Goal: Task Accomplishment & Management: Complete application form

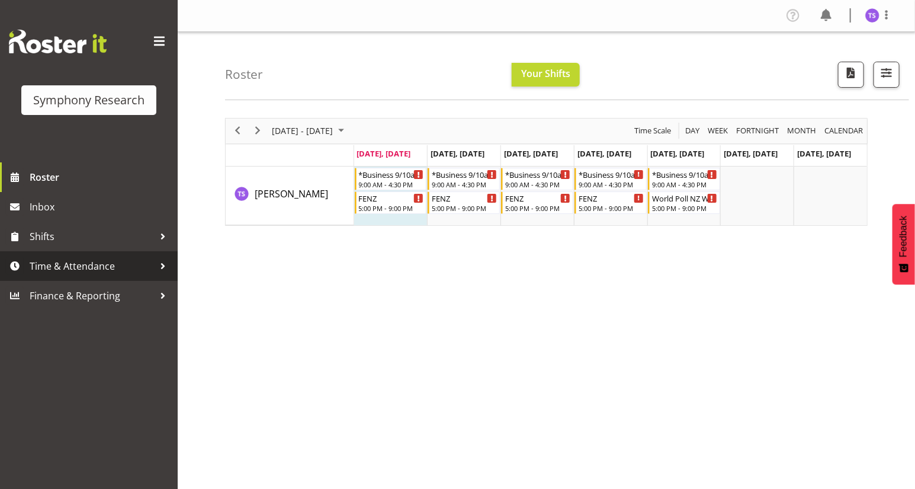
click at [79, 269] on span "Time & Attendance" at bounding box center [92, 266] width 124 height 18
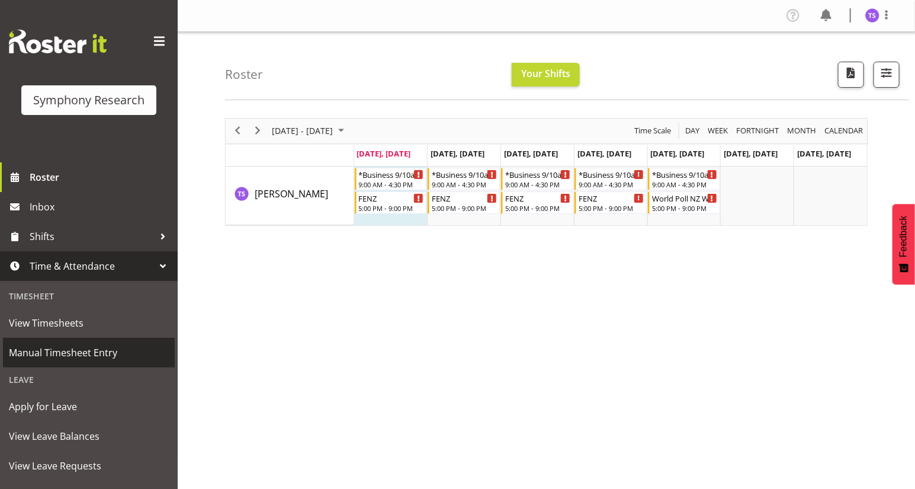
click at [65, 353] on span "Manual Timesheet Entry" at bounding box center [89, 353] width 160 height 18
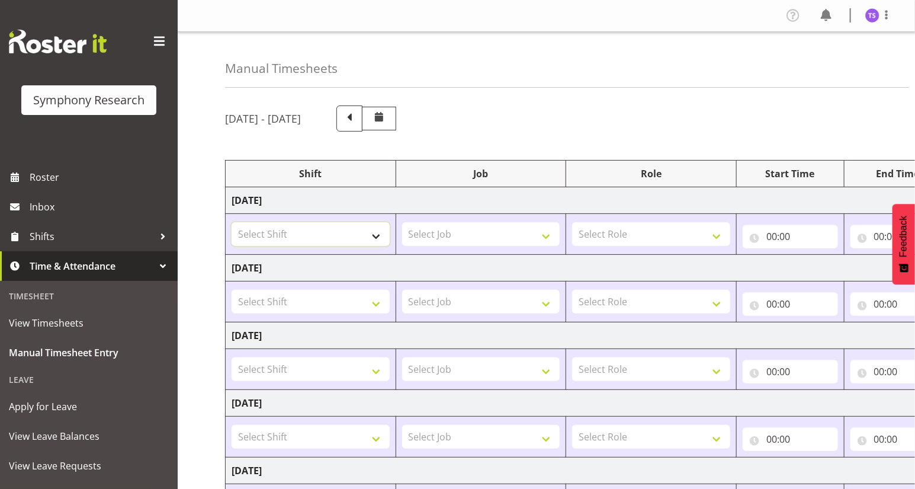
click at [375, 238] on select "Select Shift !!Project Briefing (Job to be assigned) !!Weekend Residential (Ros…" at bounding box center [311, 234] width 158 height 24
select select "26078"
click at [232, 222] on select "Select Shift !!Project Briefing (Job to be assigned) !!Weekend Residential (Ros…" at bounding box center [311, 234] width 158 height 24
click at [545, 234] on select "Select Job 550060 IF Admin 553492 World Poll Aus Wave 2 Main 2025 553493 World …" at bounding box center [481, 234] width 158 height 24
select select "9636"
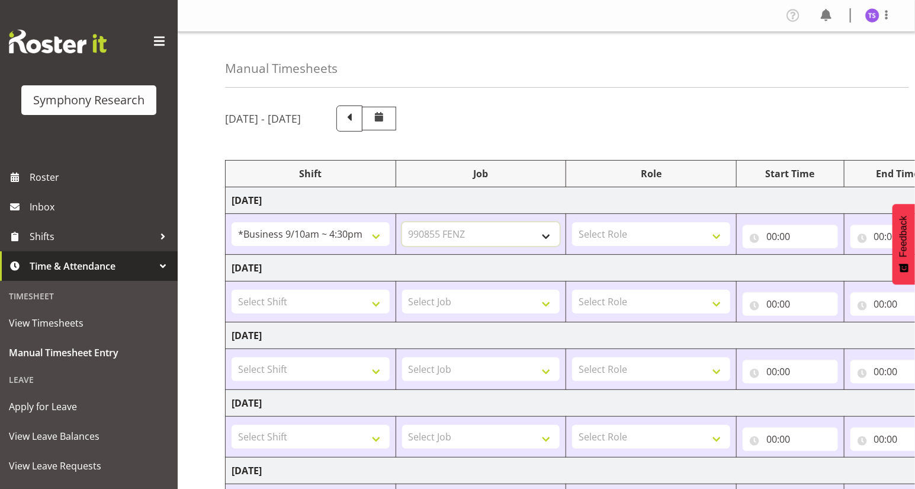
click at [402, 222] on select "Select Job 550060 IF Admin 553492 World Poll Aus Wave 2 Main 2025 553493 World …" at bounding box center [481, 234] width 158 height 24
click at [710, 233] on select "Select Role Briefing Interviewing" at bounding box center [651, 234] width 158 height 24
select select "47"
click at [572, 222] on select "Select Role Briefing Interviewing" at bounding box center [651, 234] width 158 height 24
click at [794, 235] on input "00:00" at bounding box center [790, 236] width 95 height 24
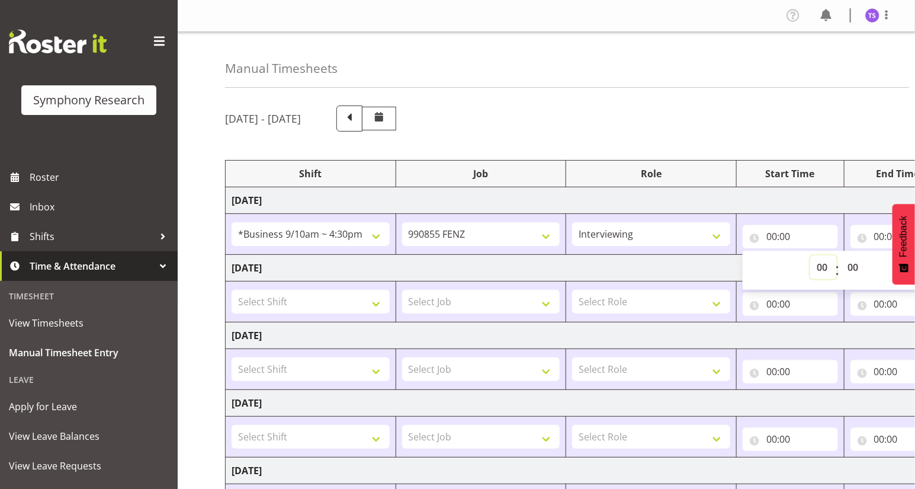
click at [822, 271] on select "00 01 02 03 04 05 06 07 08 09 10 11 12 13 14 15 16 17 18 19 20 21 22 23" at bounding box center [823, 267] width 27 height 24
select select "10"
click at [810, 255] on select "00 01 02 03 04 05 06 07 08 09 10 11 12 13 14 15 16 17 18 19 20 21 22 23" at bounding box center [823, 267] width 27 height 24
type input "10:00"
click at [878, 236] on input "00:00" at bounding box center [897, 236] width 95 height 24
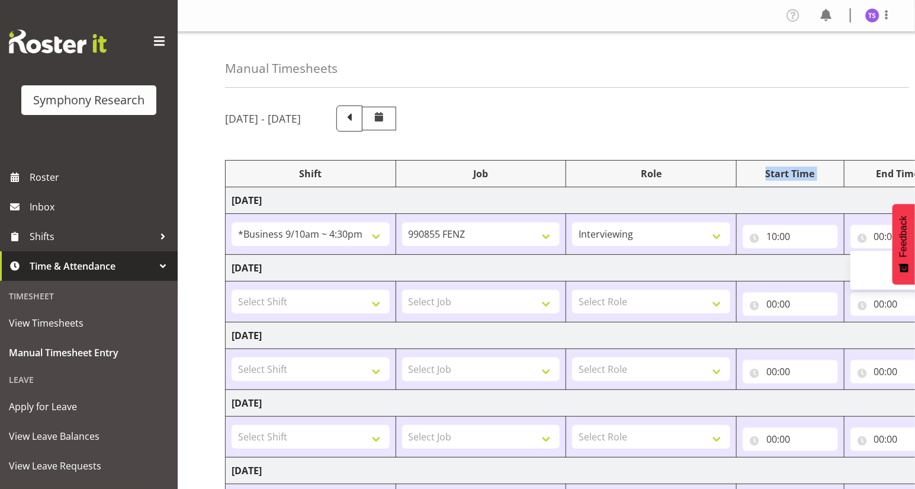
drag, startPoint x: 865, startPoint y: 170, endPoint x: 760, endPoint y: 186, distance: 105.5
click at [760, 186] on table "Shift Job Role Start Time End Time Total Monday 18th August 2025 !!Project Brie…" at bounding box center [639, 423] width 829 height 527
drag, startPoint x: 856, startPoint y: 129, endPoint x: 829, endPoint y: 167, distance: 47.2
click at [727, 137] on div "August 18th - August 24th 2025 Shift Job Role Start Time End Time Total Monday …" at bounding box center [570, 412] width 690 height 630
click at [832, 157] on div "August 18th - August 24th 2025 Shift Job Role Start Time End Time Total Monday …" at bounding box center [570, 412] width 690 height 630
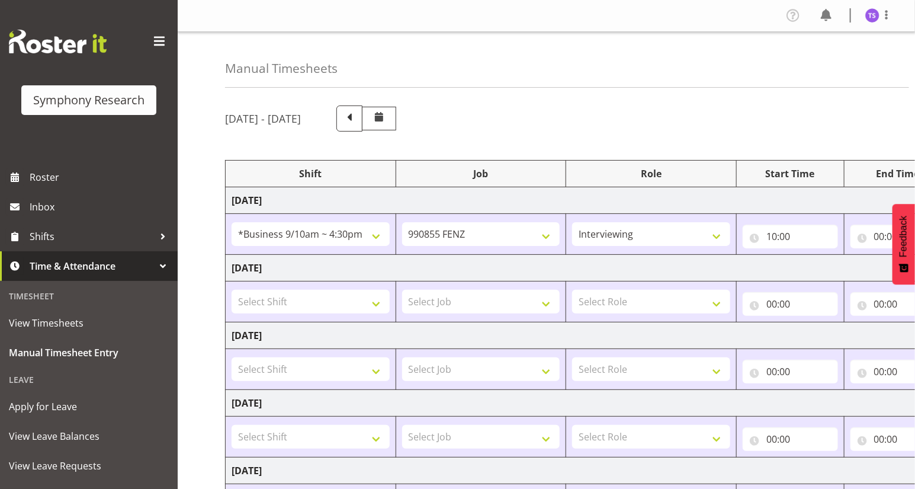
drag, startPoint x: 906, startPoint y: 476, endPoint x: 906, endPoint y: 420, distance: 55.7
click at [840, 475] on td "Friday 22nd August 2025" at bounding box center [640, 470] width 829 height 27
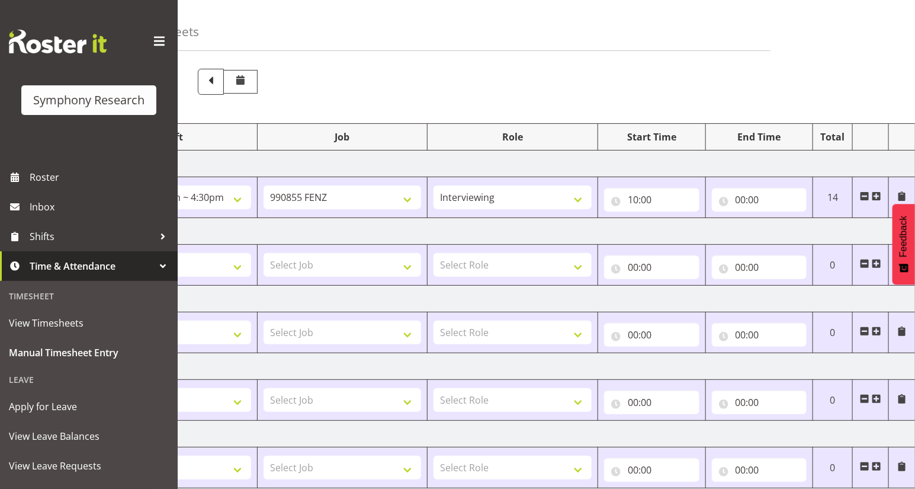
scroll to position [28, 0]
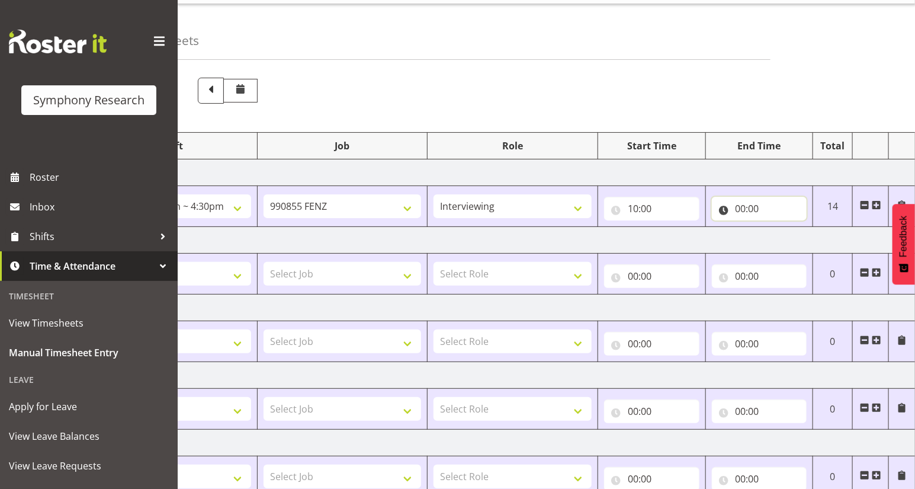
click at [741, 208] on input "00:00" at bounding box center [759, 209] width 95 height 24
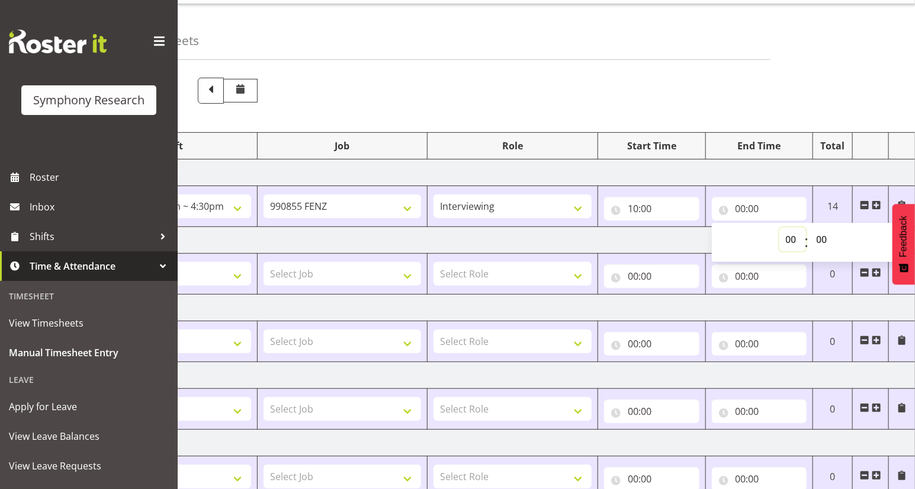
click at [786, 242] on select "00 01 02 03 04 05 06 07 08 09 10 11 12 13 14 15 16 17 18 19 20 21 22 23" at bounding box center [792, 239] width 27 height 24
select select "15"
click at [779, 227] on select "00 01 02 03 04 05 06 07 08 09 10 11 12 13 14 15 16 17 18 19 20 21 22 23" at bounding box center [792, 239] width 27 height 24
type input "15:00"
click at [875, 205] on span at bounding box center [876, 204] width 9 height 9
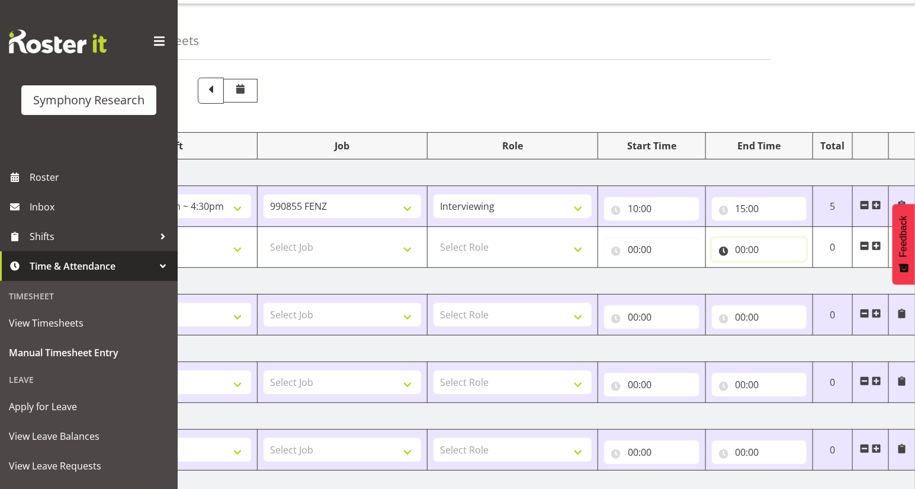
click at [740, 253] on input "00:00" at bounding box center [759, 249] width 95 height 24
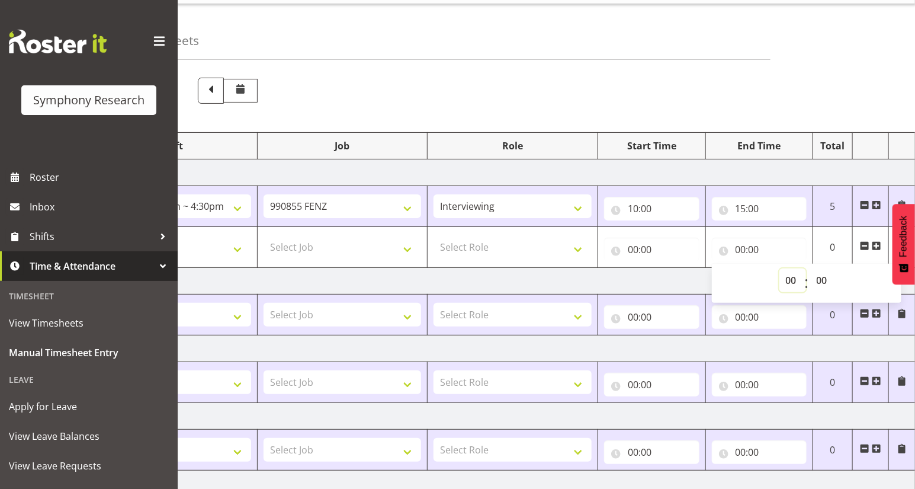
click at [784, 281] on select "00 01 02 03 04 05 06 07 08 09 10 11 12 13 14 15 16 17 18 19 20 21 22 23" at bounding box center [792, 280] width 27 height 24
select select "21"
click at [779, 268] on select "00 01 02 03 04 05 06 07 08 09 10 11 12 13 14 15 16 17 18 19 20 21 22 23" at bounding box center [792, 280] width 27 height 24
type input "21:00"
click at [628, 259] on input "00:00" at bounding box center [651, 249] width 95 height 24
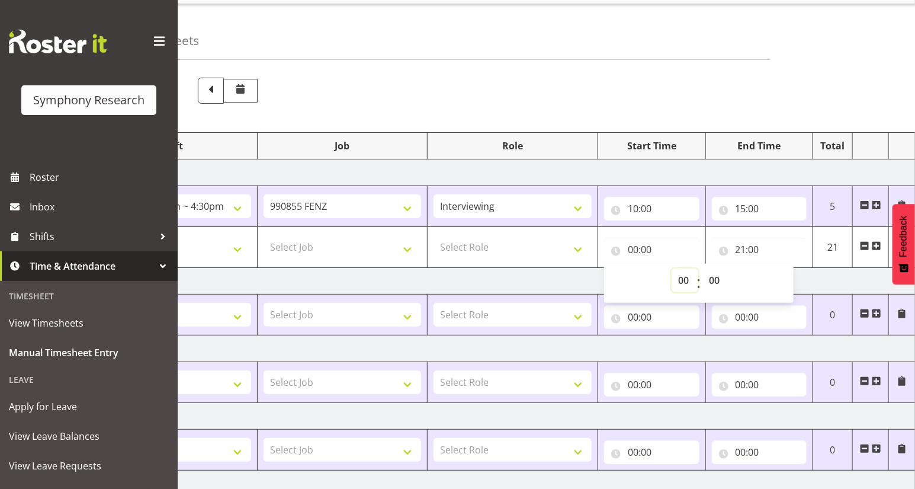
click at [681, 279] on select "00 01 02 03 04 05 06 07 08 09 10 11 12 13 14 15 16 17 18 19 20 21 22 23" at bounding box center [685, 280] width 27 height 24
select select "17"
click at [672, 268] on select "00 01 02 03 04 05 06 07 08 09 10 11 12 13 14 15 16 17 18 19 20 21 22 23" at bounding box center [685, 280] width 27 height 24
type input "17:00"
click at [578, 252] on select "Select Role Briefing Interviewing" at bounding box center [513, 247] width 158 height 24
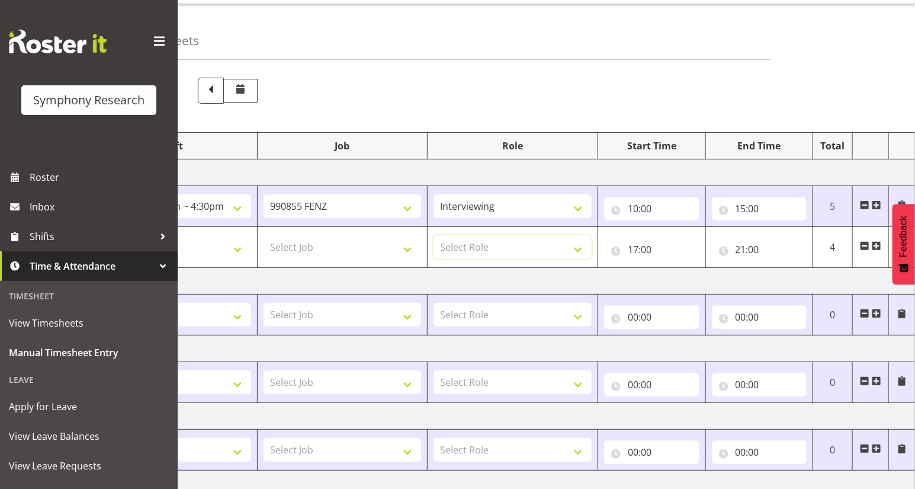
select select "47"
click at [434, 235] on select "Select Role Briefing Interviewing" at bounding box center [513, 247] width 158 height 24
click at [405, 250] on select "Select Job 550060 IF Admin 553492 World Poll Aus Wave 2 Main 2025 553493 World …" at bounding box center [343, 247] width 158 height 24
select select "9636"
click at [264, 235] on select "Select Job 550060 IF Admin 553492 World Poll Aus Wave 2 Main 2025 553493 World …" at bounding box center [343, 247] width 158 height 24
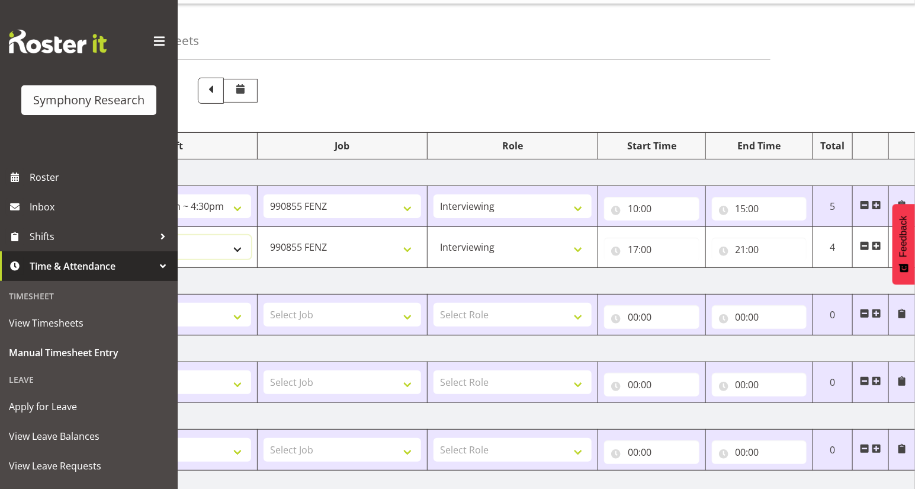
click at [232, 252] on select "Select Shift !!Project Briefing (Job to be assigned) !!Weekend Residential (Ros…" at bounding box center [172, 247] width 158 height 24
select select "32690"
click at [93, 235] on select "Select Shift !!Project Briefing (Job to be assigned) !!Weekend Residential (Ros…" at bounding box center [172, 247] width 158 height 24
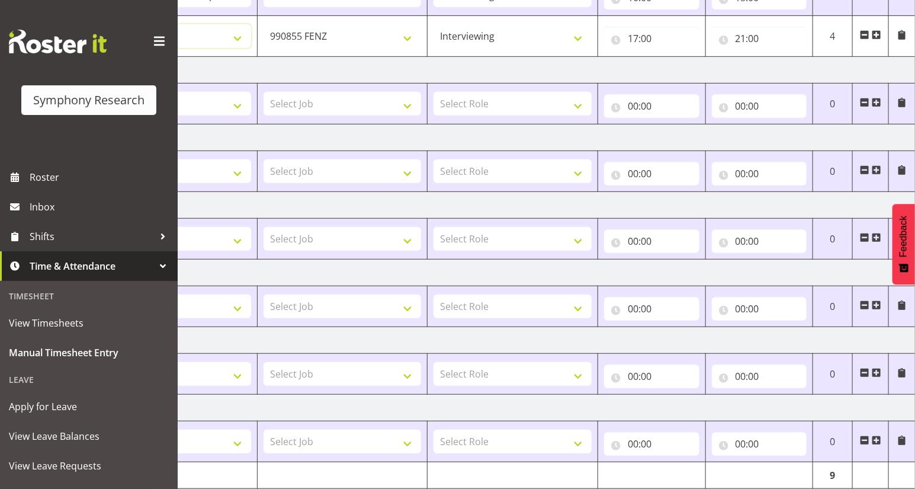
scroll to position [284, 0]
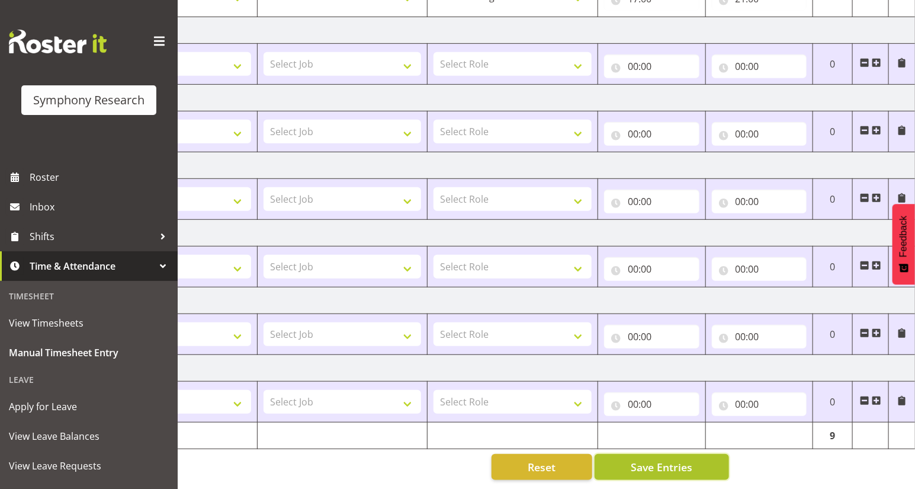
click at [646, 460] on span "Save Entries" at bounding box center [662, 466] width 62 height 15
select select "32690"
type input "17:00"
type input "21:00"
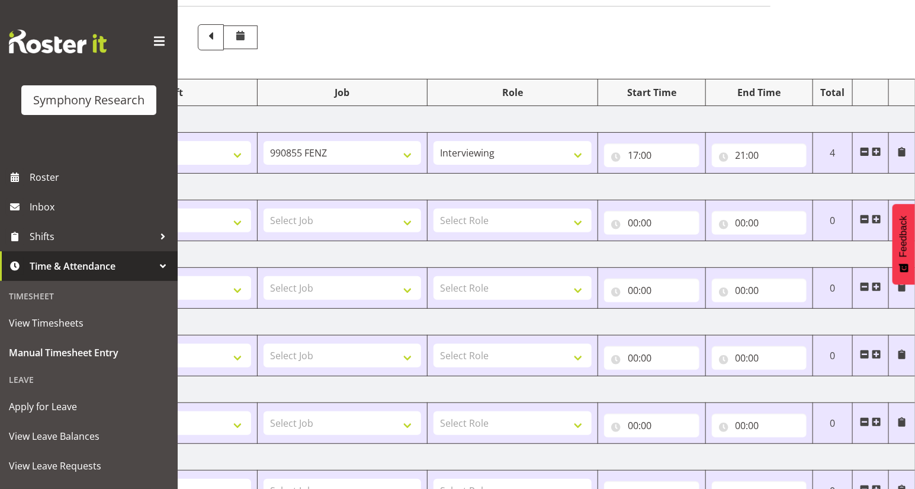
scroll to position [0, 0]
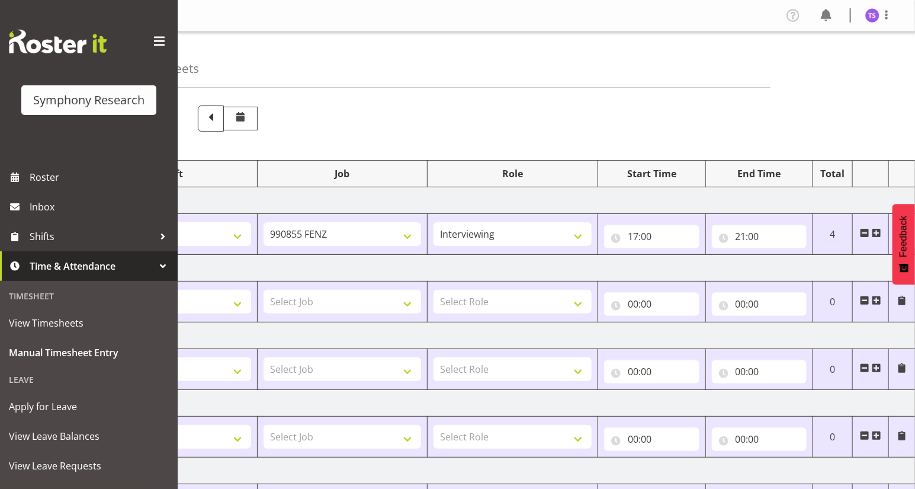
click at [875, 233] on span at bounding box center [876, 232] width 9 height 9
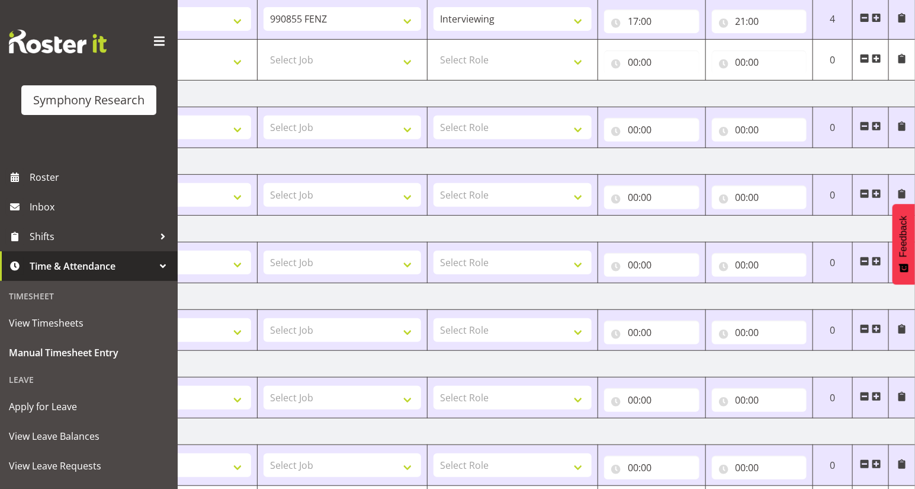
scroll to position [284, 0]
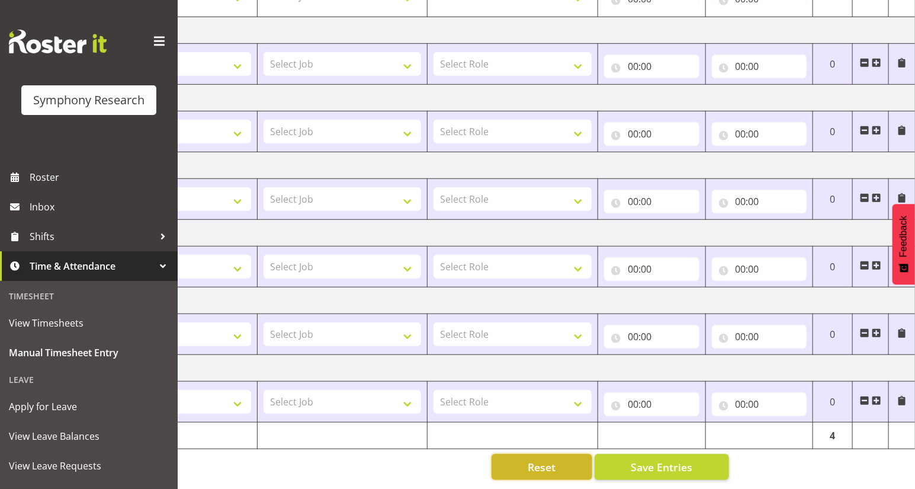
click at [551, 460] on span "Reset" at bounding box center [542, 466] width 28 height 15
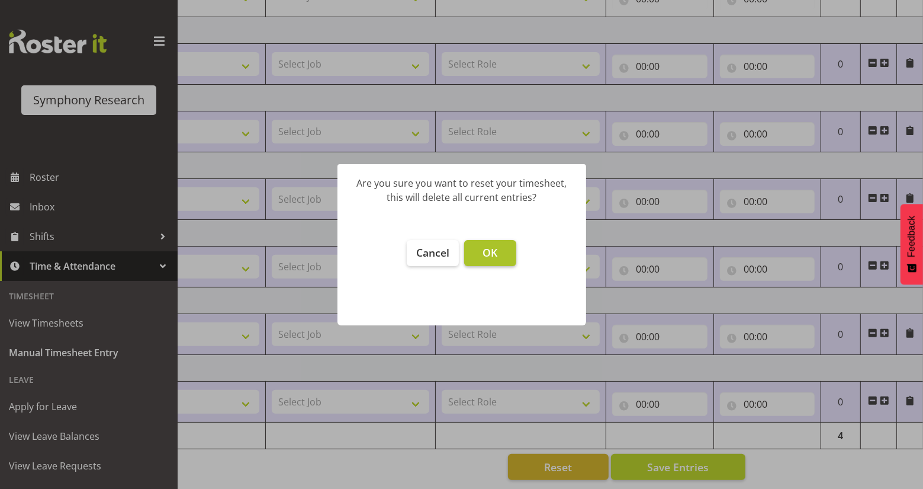
click at [486, 256] on span "OK" at bounding box center [490, 252] width 15 height 14
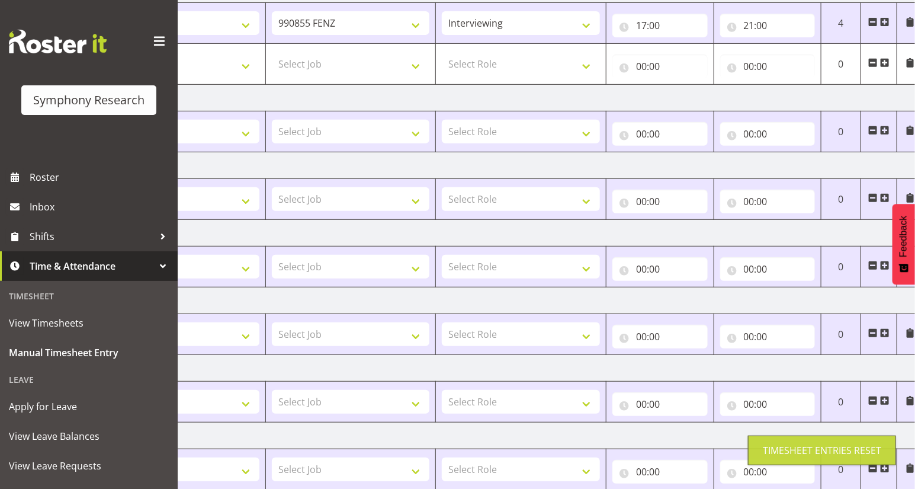
type input "00:00"
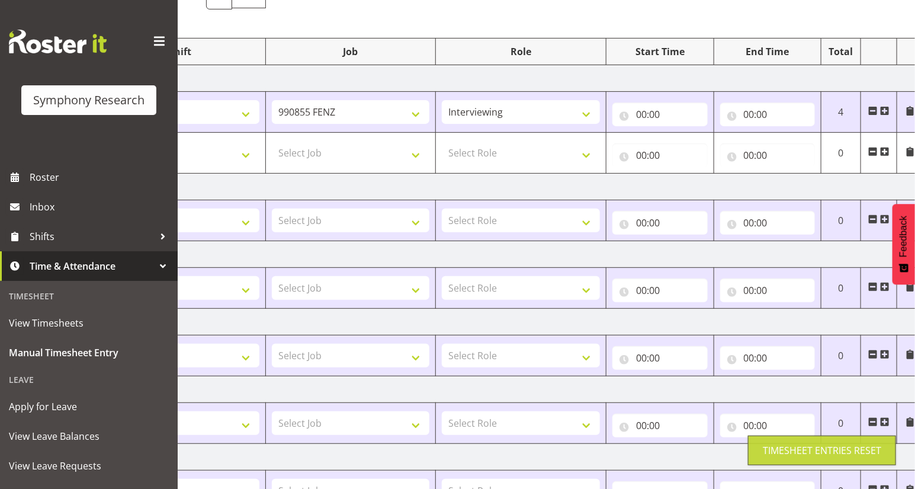
select select
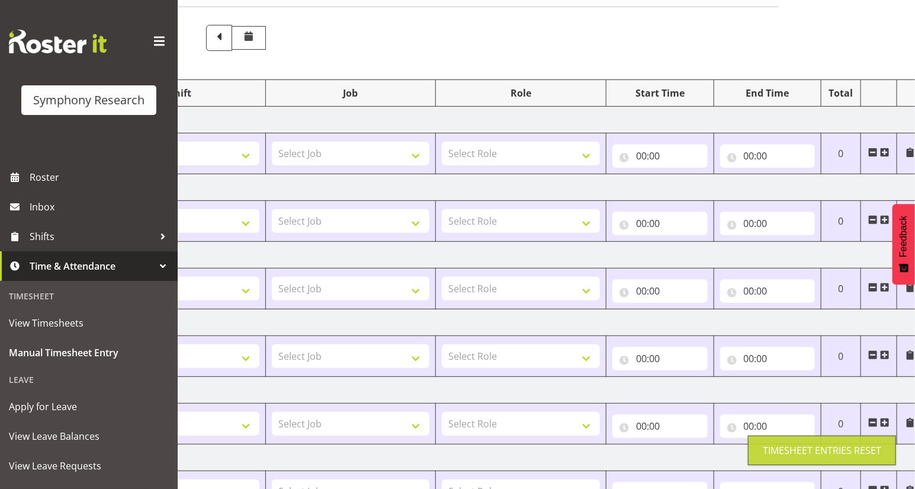
scroll to position [15, 0]
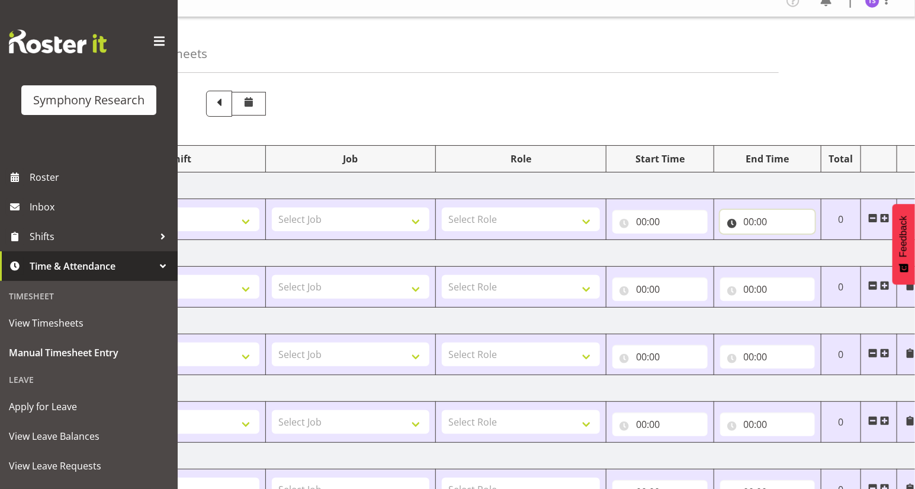
click at [750, 220] on input "00:00" at bounding box center [767, 222] width 95 height 24
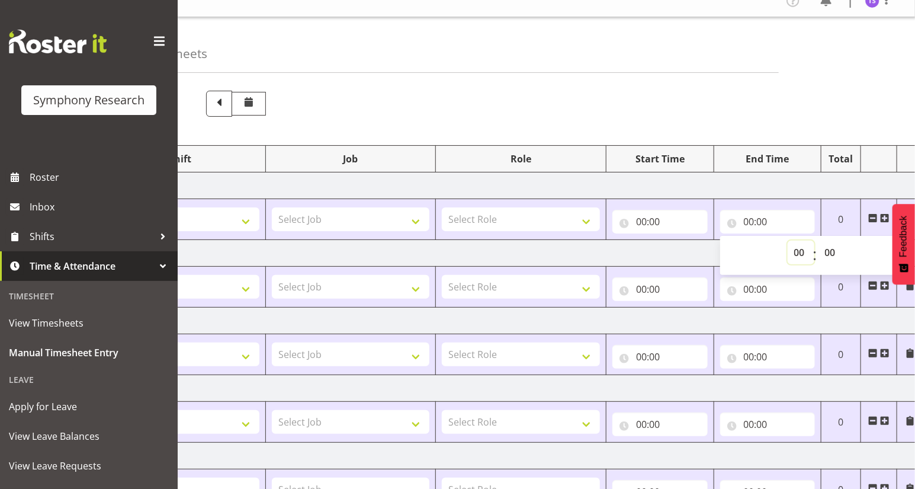
click at [791, 256] on select "00 01 02 03 04 05 06 07 08 09 10 11 12 13 14 15 16 17 18 19 20 21 22 23" at bounding box center [801, 252] width 27 height 24
select select "15"
click at [788, 240] on select "00 01 02 03 04 05 06 07 08 09 10 11 12 13 14 15 16 17 18 19 20 21 22 23" at bounding box center [801, 252] width 27 height 24
type input "15:00"
click at [747, 291] on input "00:00" at bounding box center [767, 289] width 95 height 24
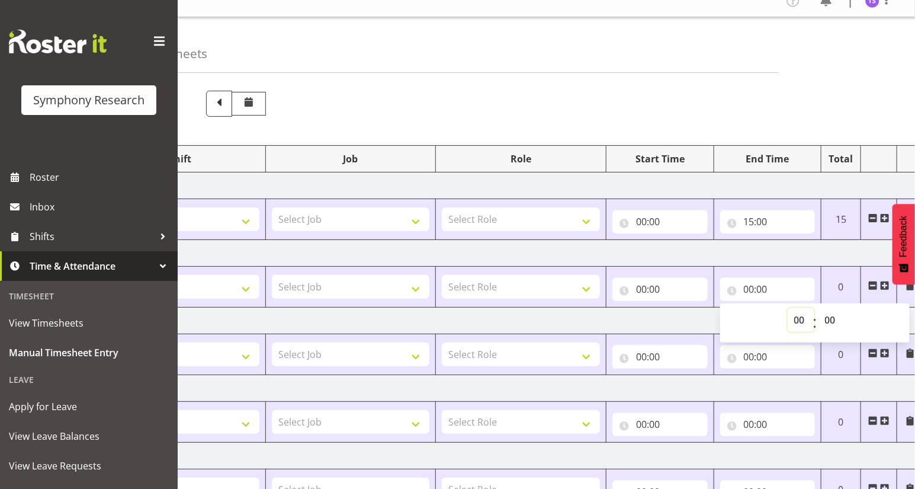
click at [794, 317] on select "00 01 02 03 04 05 06 07 08 09 10 11 12 13 14 15 16 17 18 19 20 21 22 23" at bounding box center [801, 320] width 27 height 24
select select "21"
click at [788, 308] on select "00 01 02 03 04 05 06 07 08 09 10 11 12 13 14 15 16 17 18 19 20 21 22 23" at bounding box center [801, 320] width 27 height 24
type input "21:00"
click at [798, 323] on select "00 01 02 03 04 05 06 07 08 09 10 11 12 13 14 15 16 17 18 19 20 21 22 23" at bounding box center [801, 320] width 27 height 24
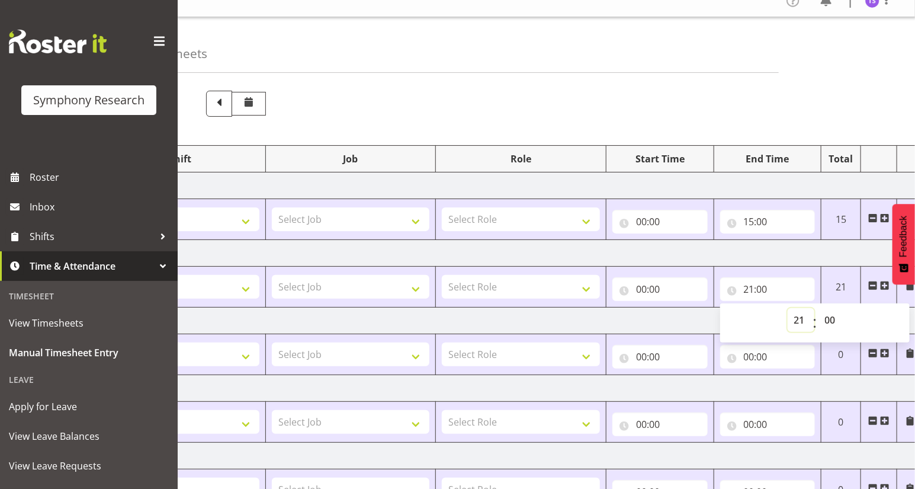
select select "0"
click at [788, 308] on select "00 01 02 03 04 05 06 07 08 09 10 11 12 13 14 15 16 17 18 19 20 21 22 23" at bounding box center [801, 320] width 27 height 24
type input "00:00"
click at [882, 217] on span at bounding box center [884, 217] width 9 height 9
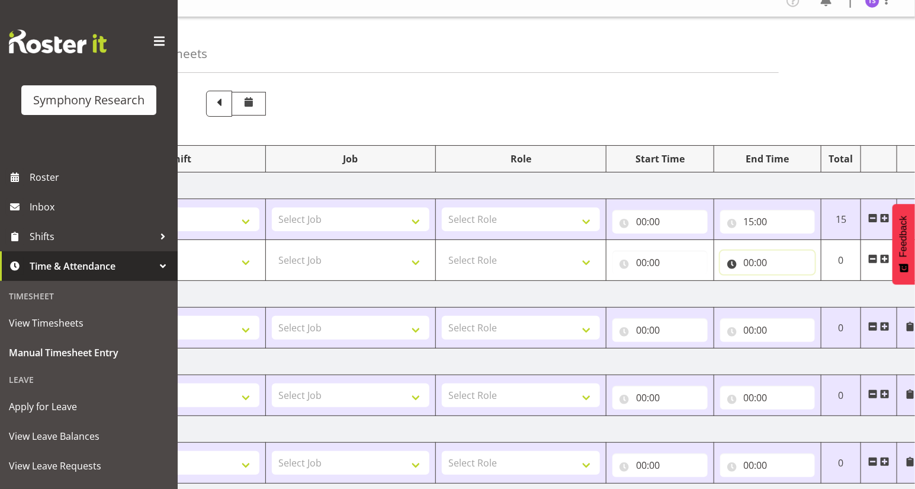
click at [749, 267] on input "00:00" at bounding box center [767, 263] width 95 height 24
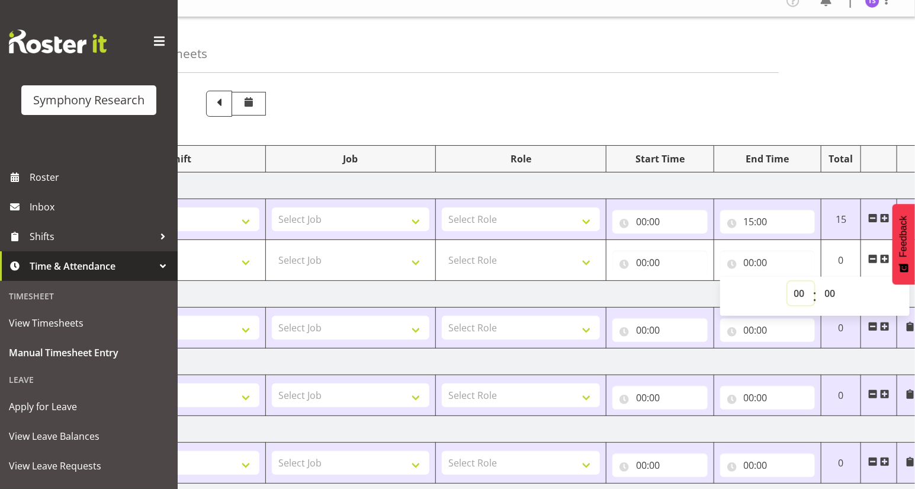
click at [795, 293] on select "00 01 02 03 04 05 06 07 08 09 10 11 12 13 14 15 16 17 18 19 20 21 22 23" at bounding box center [801, 293] width 27 height 24
select select "21"
click at [788, 281] on select "00 01 02 03 04 05 06 07 08 09 10 11 12 13 14 15 16 17 18 19 20 21 22 23" at bounding box center [801, 293] width 27 height 24
type input "21:00"
click at [641, 264] on input "00:00" at bounding box center [659, 263] width 95 height 24
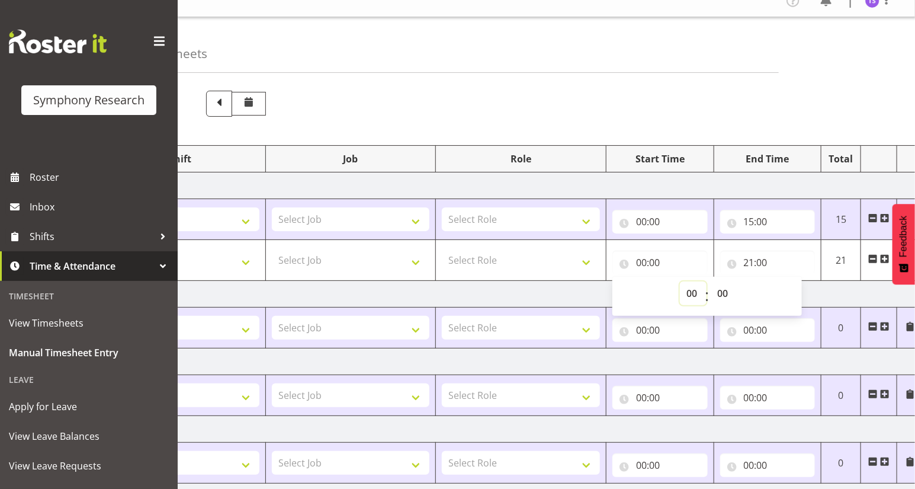
click at [687, 293] on select "00 01 02 03 04 05 06 07 08 09 10 11 12 13 14 15 16 17 18 19 20 21 22 23" at bounding box center [693, 293] width 27 height 24
select select "17"
click at [680, 281] on select "00 01 02 03 04 05 06 07 08 09 10 11 12 13 14 15 16 17 18 19 20 21 22 23" at bounding box center [693, 293] width 27 height 24
type input "17:00"
click at [638, 223] on input "00:00" at bounding box center [659, 222] width 95 height 24
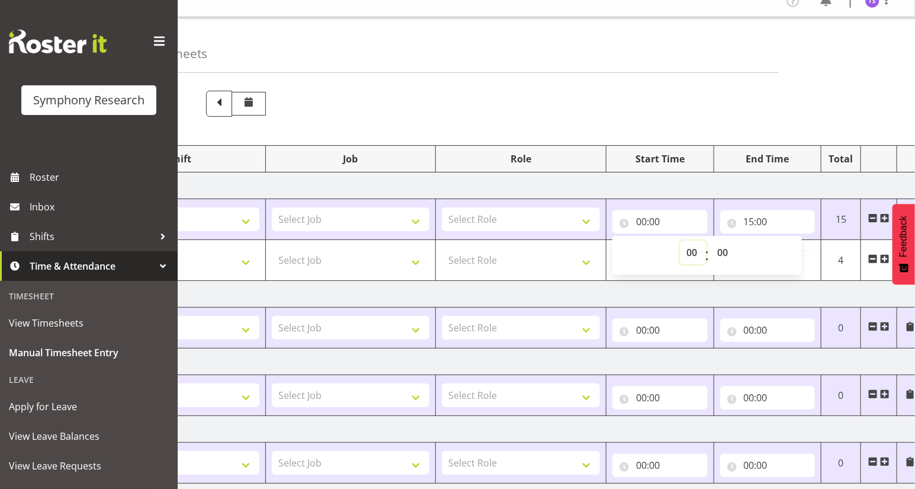
click at [686, 253] on select "00 01 02 03 04 05 06 07 08 09 10 11 12 13 14 15 16 17 18 19 20 21 22 23" at bounding box center [693, 252] width 27 height 24
select select "10"
click at [680, 240] on select "00 01 02 03 04 05 06 07 08 09 10 11 12 13 14 15 16 17 18 19 20 21 22 23" at bounding box center [693, 252] width 27 height 24
type input "10:00"
click at [584, 224] on select "Select Role Briefing Interviewing" at bounding box center [521, 219] width 158 height 24
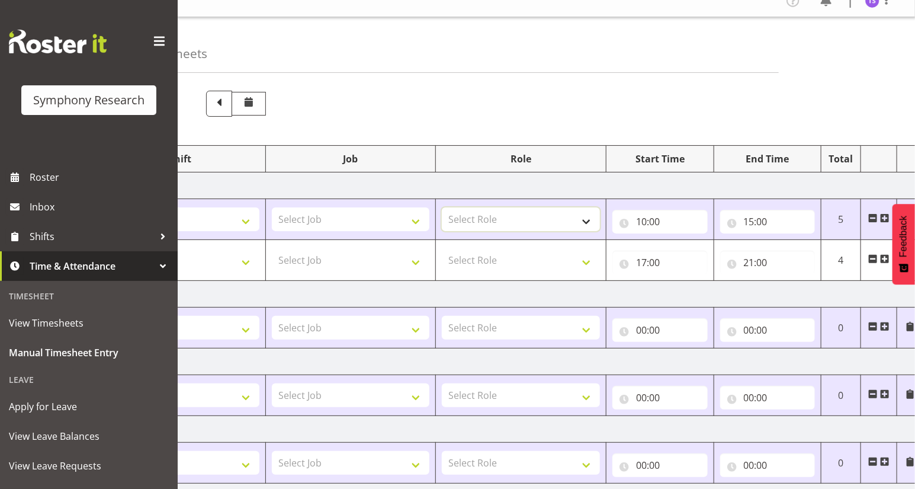
select select "47"
click at [442, 207] on select "Select Role Briefing Interviewing" at bounding box center [521, 219] width 158 height 24
click at [585, 265] on select "Select Role Briefing Interviewing" at bounding box center [521, 260] width 158 height 24
select select "47"
click at [442, 248] on select "Select Role Briefing Interviewing" at bounding box center [521, 260] width 158 height 24
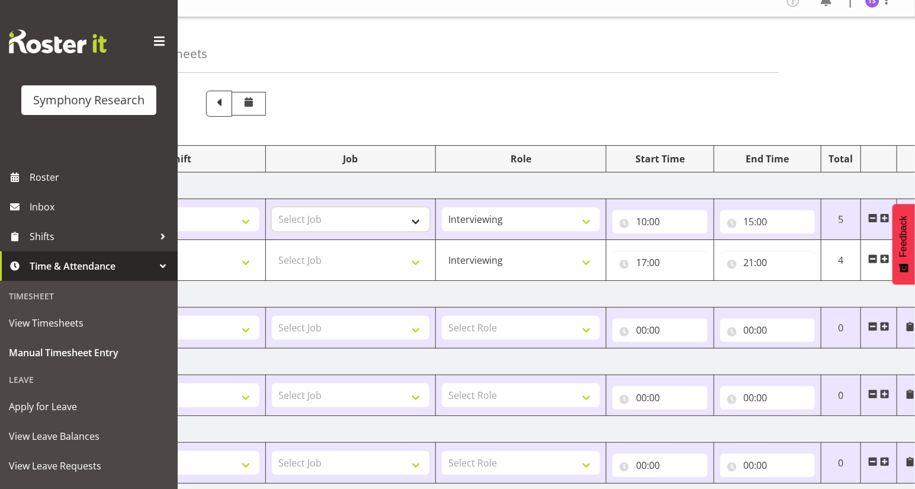
click at [415, 220] on select "Select Job 550060 IF Admin 553492 World Poll Aus Wave 2 Main 2025 553493 World …" at bounding box center [351, 219] width 158 height 24
select select "9636"
click at [272, 207] on select "Select Job 550060 IF Admin 553492 World Poll Aus Wave 2 Main 2025 553493 World …" at bounding box center [351, 219] width 158 height 24
click at [410, 259] on select "Select Job 550060 IF Admin 553492 World Poll Aus Wave 2 Main 2025 553493 World …" at bounding box center [351, 260] width 158 height 24
click at [272, 248] on select "Select Job 550060 IF Admin 553492 World Poll Aus Wave 2 Main 2025 553493 World …" at bounding box center [351, 260] width 158 height 24
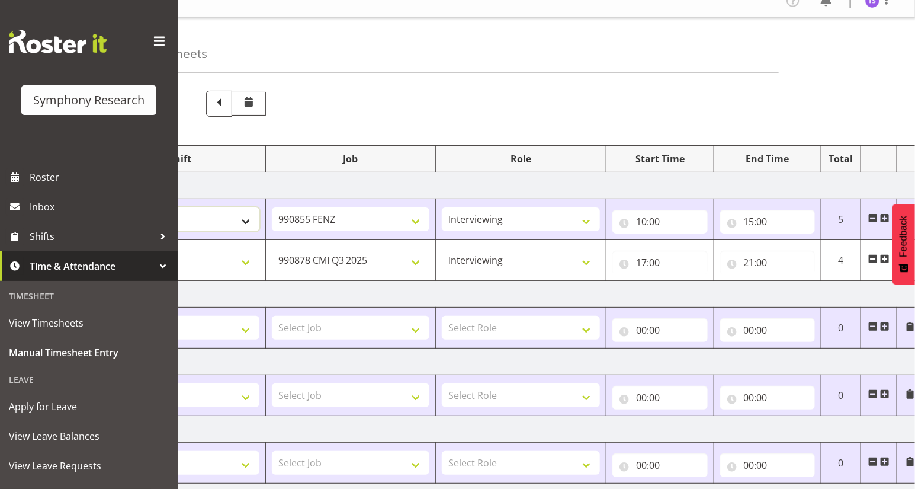
click at [243, 226] on select "Select Shift !!Project Briefing (Job to be assigned) !!Weekend Residential (Ros…" at bounding box center [180, 219] width 158 height 24
click at [416, 264] on select "550060 IF Admin 553492 World Poll Aus Wave 2 Main 2025 553493 World Poll NZ Wav…" at bounding box center [351, 260] width 158 height 24
select select "9636"
click at [272, 248] on select "550060 IF Admin 553492 World Poll Aus Wave 2 Main 2025 553493 World Poll NZ Wav…" at bounding box center [351, 260] width 158 height 24
click at [245, 223] on select "Select Shift !!Project Briefing (Job to be assigned) !!Weekend Residential (Ros…" at bounding box center [180, 219] width 158 height 24
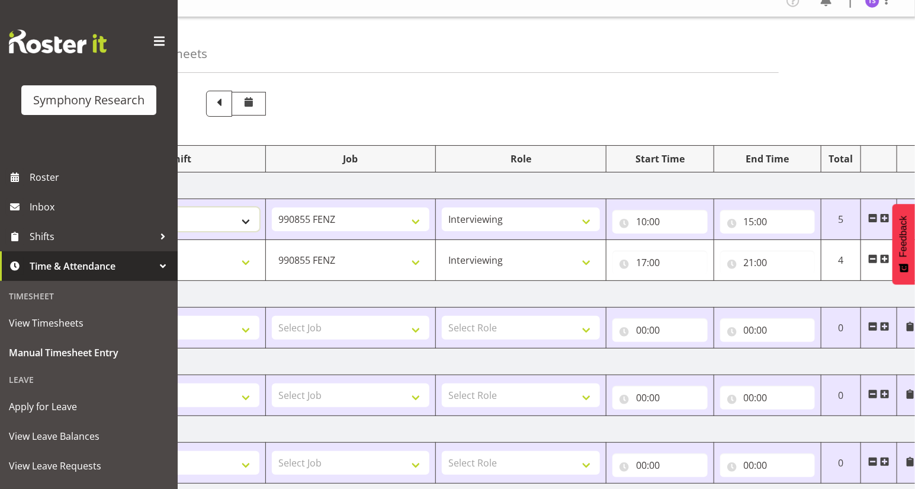
select select "26078"
click at [101, 207] on select "Select Shift !!Project Briefing (Job to be assigned) !!Weekend Residential (Ros…" at bounding box center [180, 219] width 158 height 24
click at [243, 261] on select "Select Shift !!Project Briefing (Job to be assigned) !!Weekend Residential (Ros…" at bounding box center [180, 260] width 158 height 24
click at [101, 248] on select "Select Shift !!Project Briefing (Job to be assigned) !!Weekend Residential (Ros…" at bounding box center [180, 260] width 158 height 24
click at [217, 267] on select "!!Project Briefing (Job to be assigned) !!Weekend Residential (Roster IT Shift …" at bounding box center [180, 260] width 158 height 24
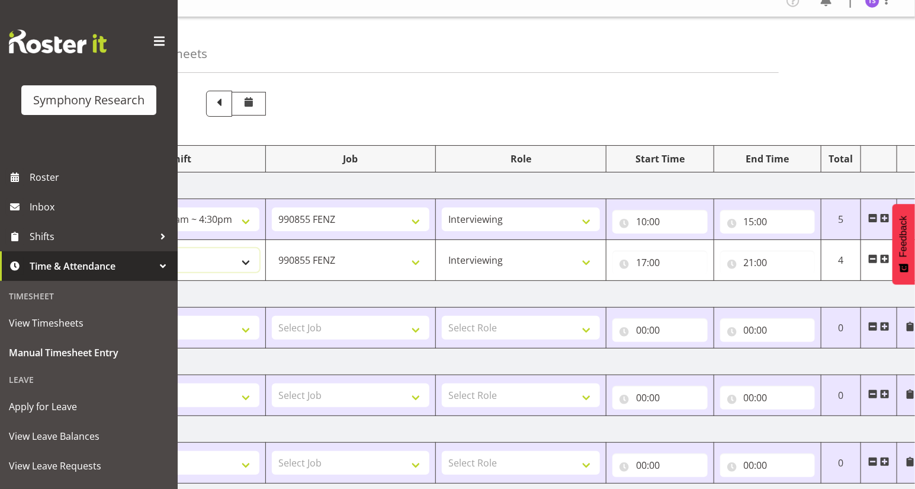
click at [101, 248] on select "!!Project Briefing (Job to be assigned) !!Weekend Residential (Roster IT Shift …" at bounding box center [180, 260] width 158 height 24
click at [239, 264] on select "!!Project Briefing (Job to be assigned) !!Weekend Residential (Roster IT Shift …" at bounding box center [180, 260] width 158 height 24
select select "13886"
click at [101, 248] on select "!!Project Briefing (Job to be assigned) !!Weekend Residential (Roster IT Shift …" at bounding box center [180, 260] width 158 height 24
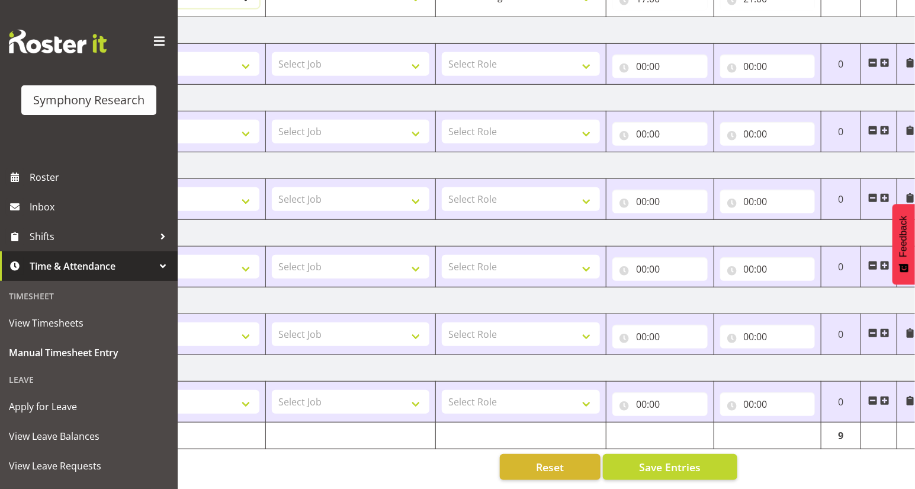
scroll to position [284, 0]
click at [679, 463] on span "Save Entries" at bounding box center [670, 466] width 62 height 15
select select "13886"
type input "17:00"
type input "21:00"
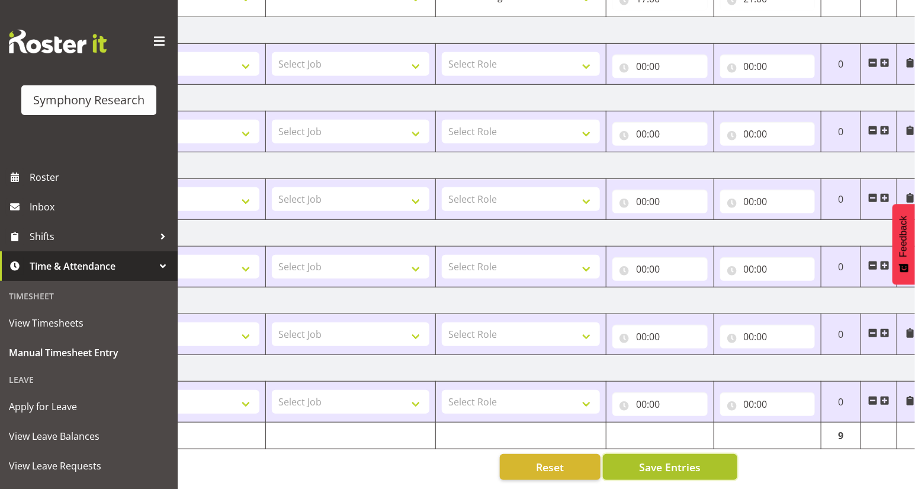
scroll to position [243, 0]
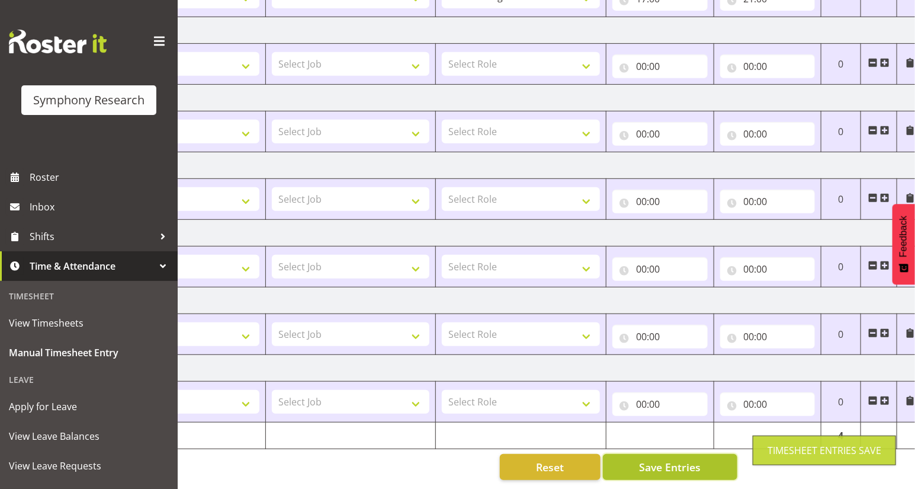
click at [680, 459] on span "Save Entries" at bounding box center [670, 466] width 62 height 15
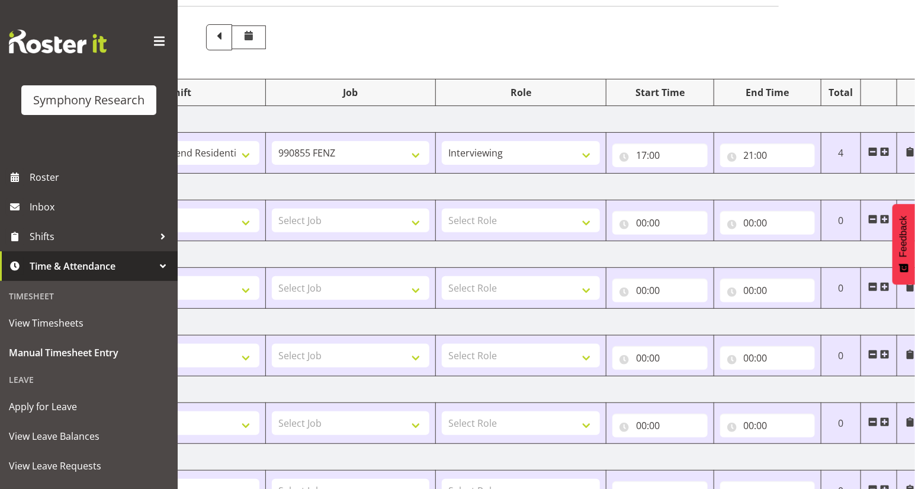
drag, startPoint x: 378, startPoint y: 89, endPoint x: 490, endPoint y: 102, distance: 112.2
click at [490, 102] on tr "Shift Job Role Start Time End Time Total" at bounding box center [509, 92] width 829 height 27
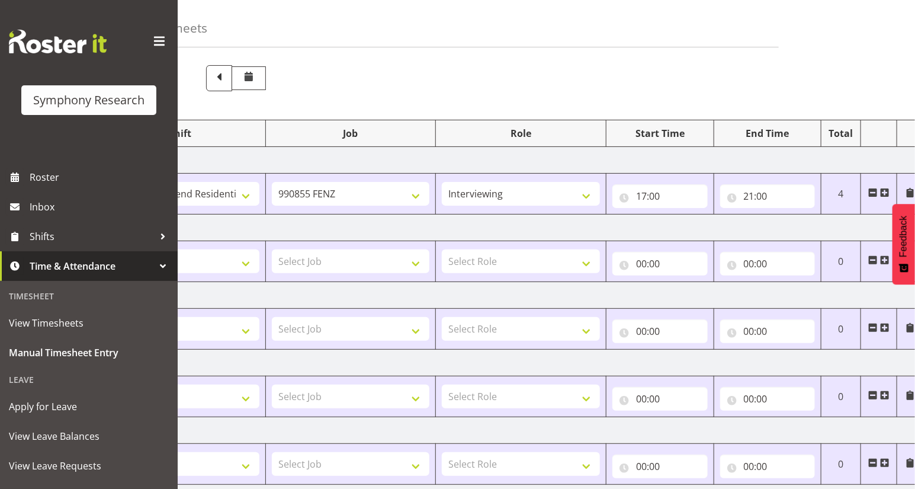
scroll to position [0, 0]
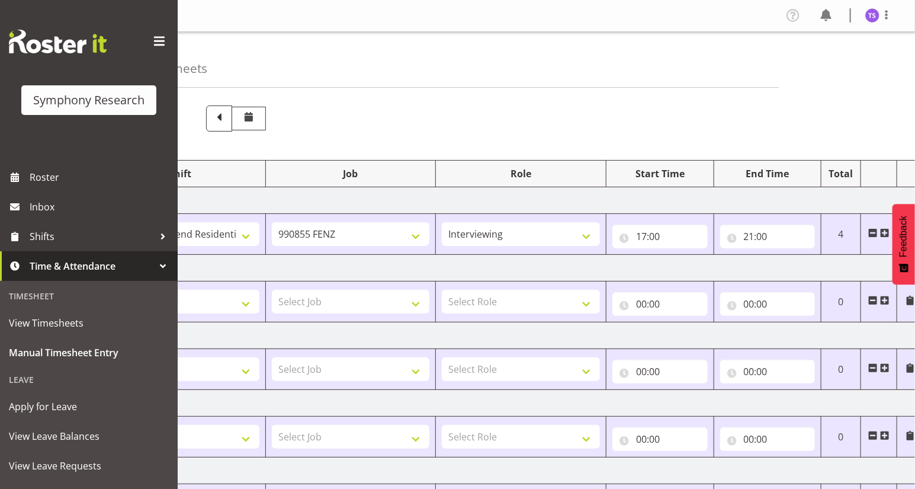
click at [886, 233] on span at bounding box center [884, 232] width 9 height 9
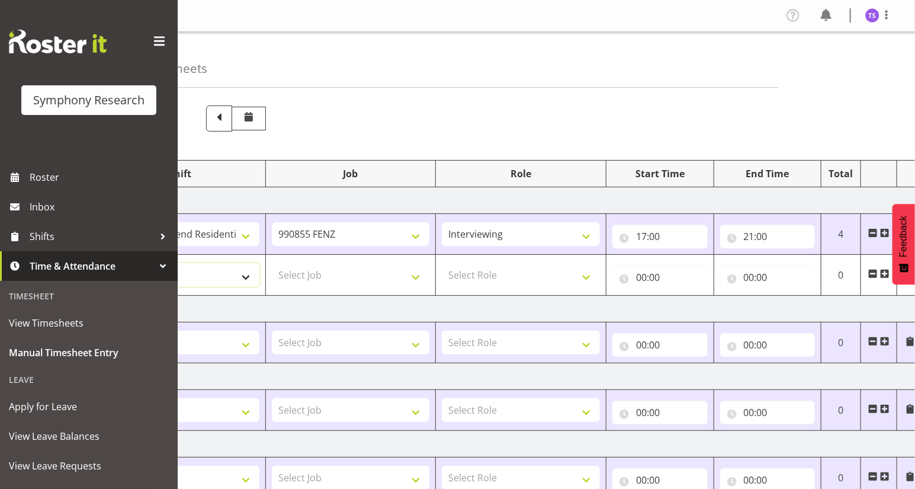
click at [243, 277] on select "Select Shift !!Project Briefing (Job to be assigned) !!Weekend Residential (Ros…" at bounding box center [180, 275] width 158 height 24
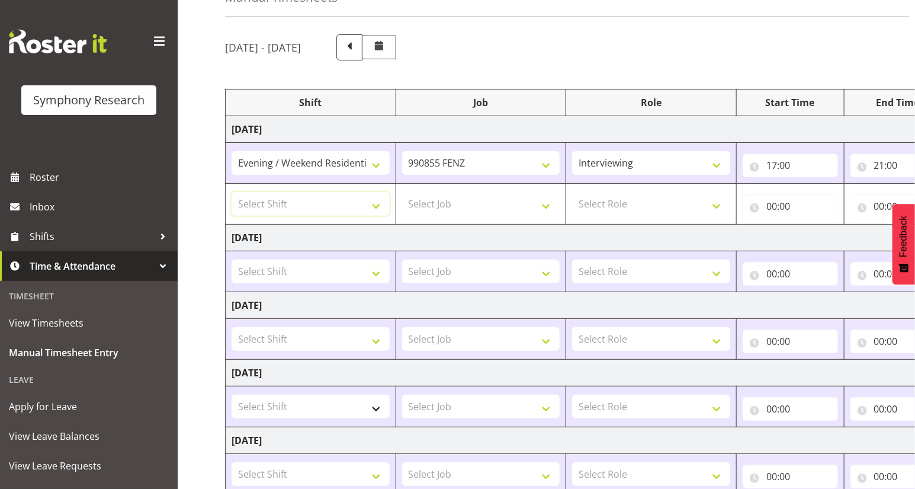
scroll to position [69, 0]
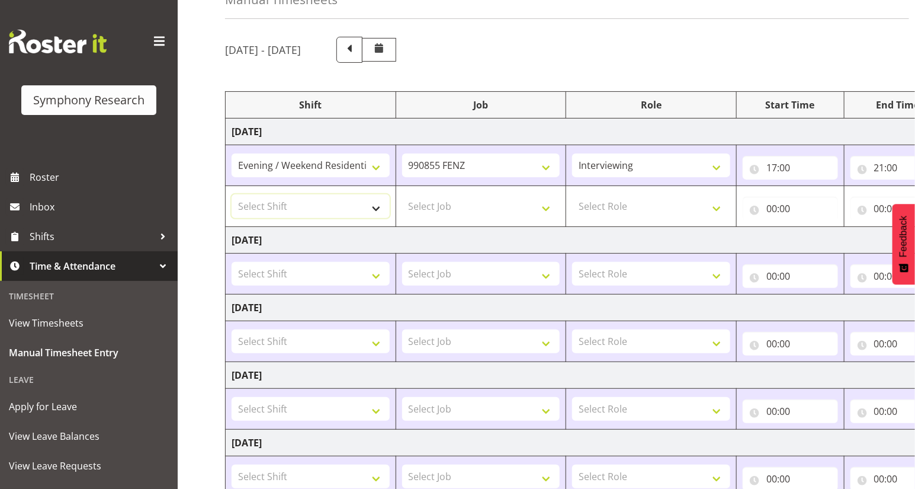
click at [375, 210] on select "Select Shift !!Project Briefing (Job to be assigned) !!Weekend Residential (Ros…" at bounding box center [311, 206] width 158 height 24
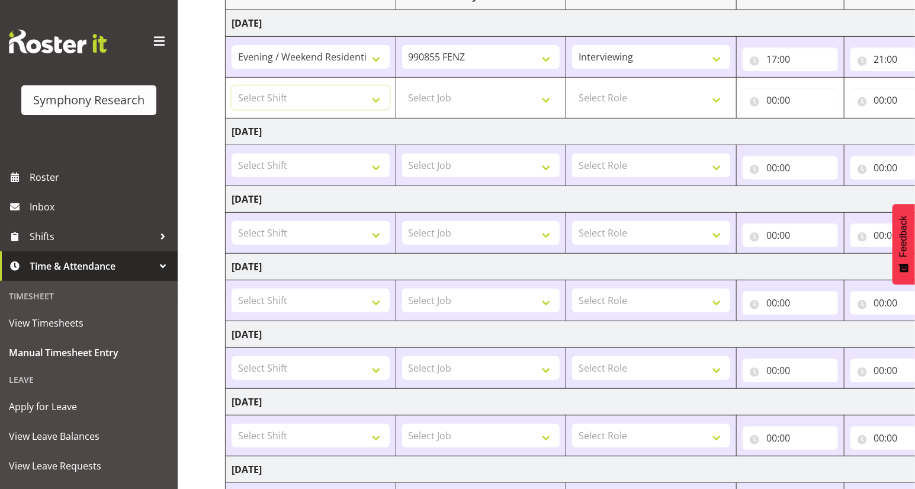
scroll to position [284, 0]
